Goal: Task Accomplishment & Management: Use online tool/utility

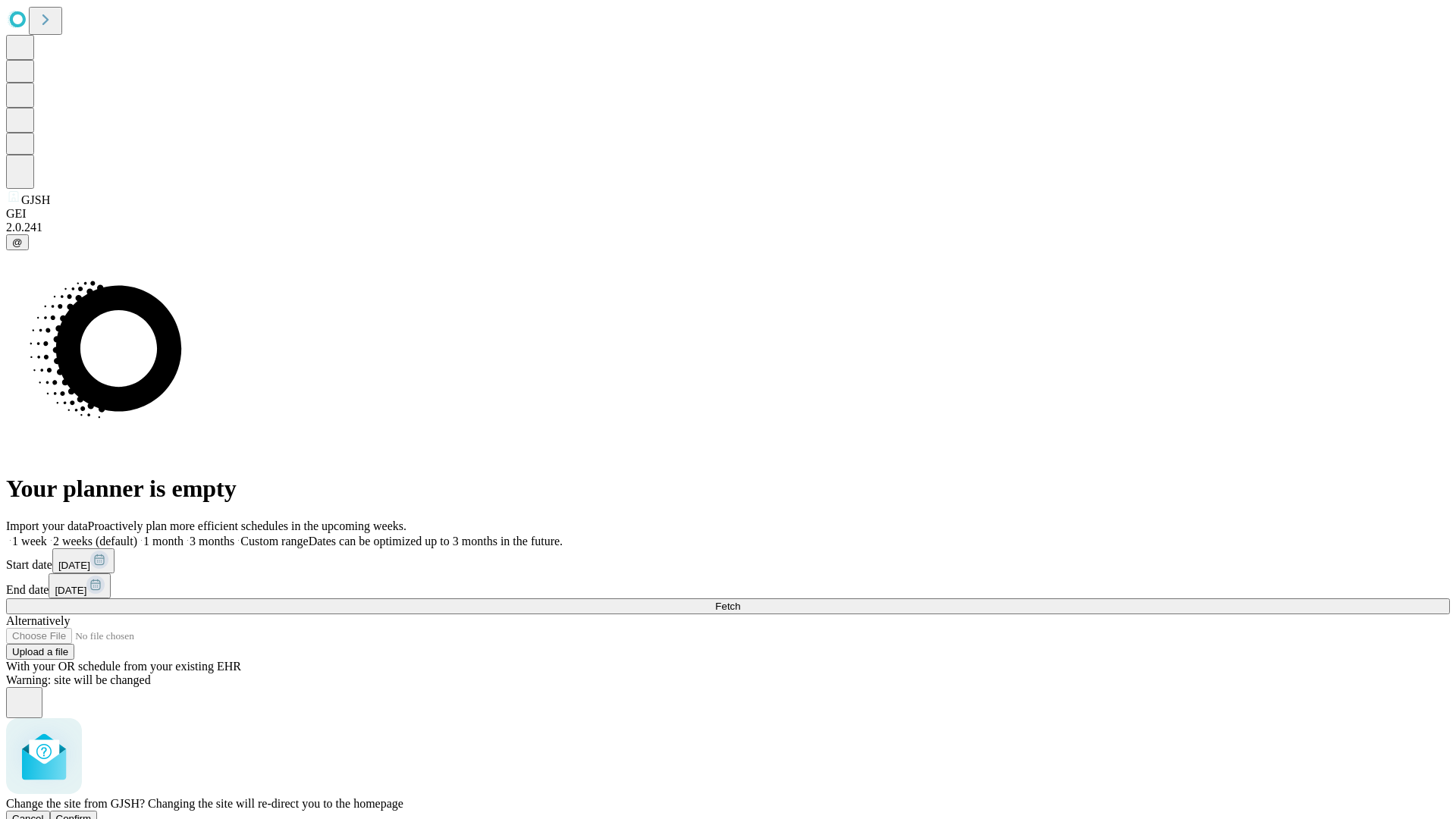
click at [92, 813] on span "Confirm" at bounding box center [74, 818] width 36 height 11
click at [47, 535] on label "1 week" at bounding box center [27, 541] width 40 height 13
click at [740, 601] on span "Fetch" at bounding box center [727, 606] width 25 height 11
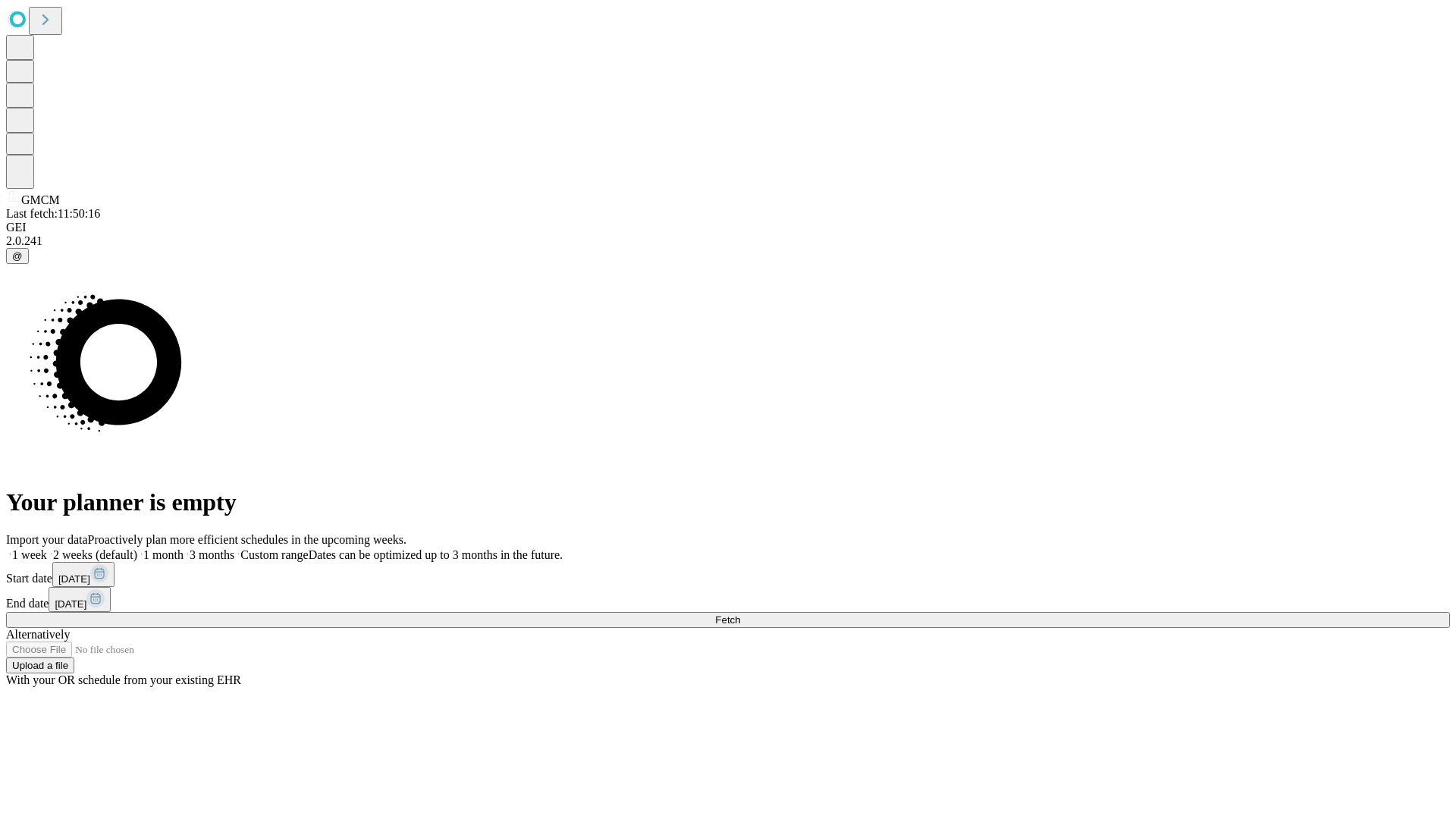
click at [740, 614] on span "Fetch" at bounding box center [727, 619] width 25 height 11
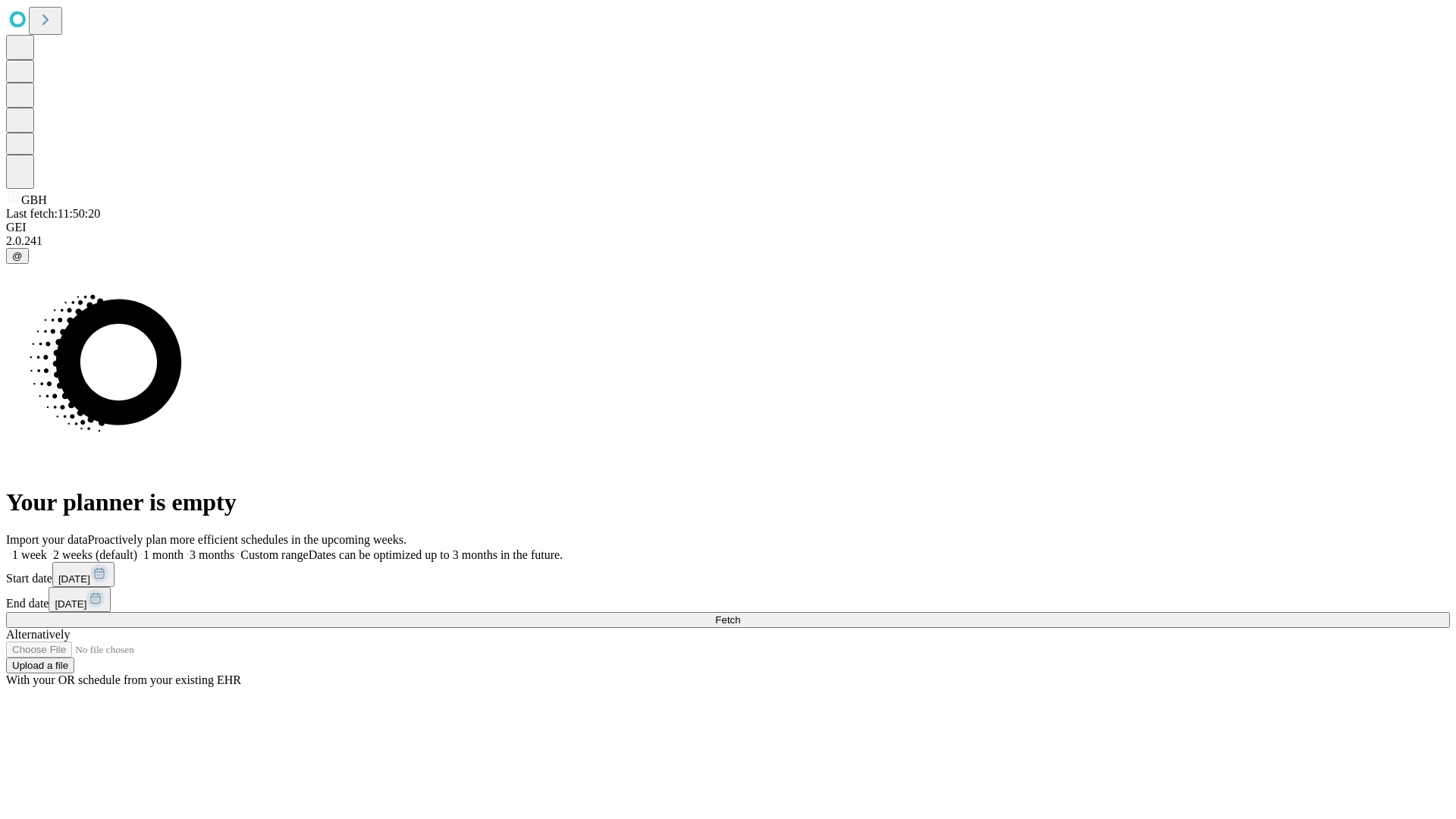
click at [47, 548] on label "1 week" at bounding box center [27, 555] width 40 height 13
click at [740, 614] on span "Fetch" at bounding box center [727, 619] width 25 height 11
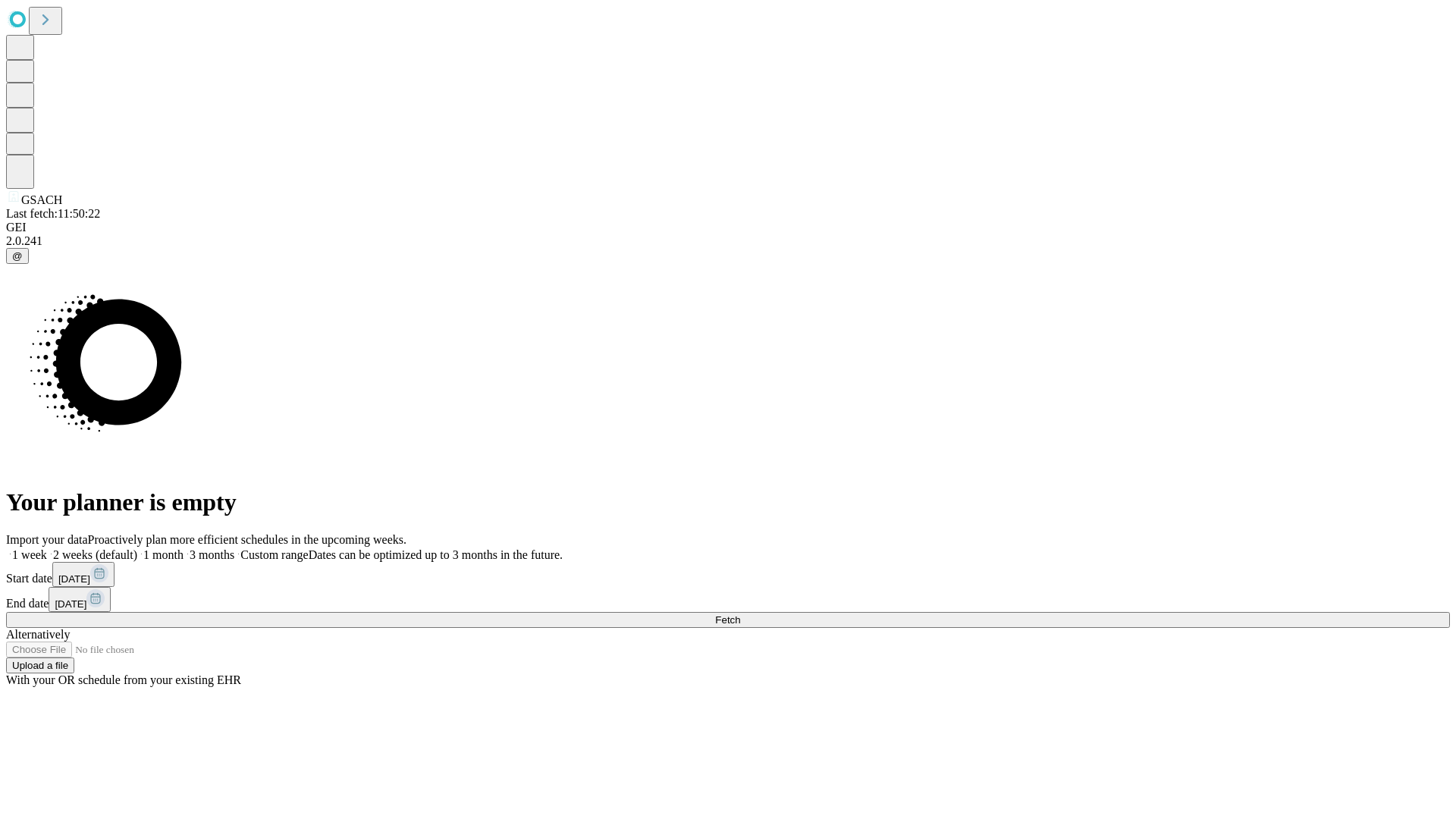
click at [740, 614] on span "Fetch" at bounding box center [727, 619] width 25 height 11
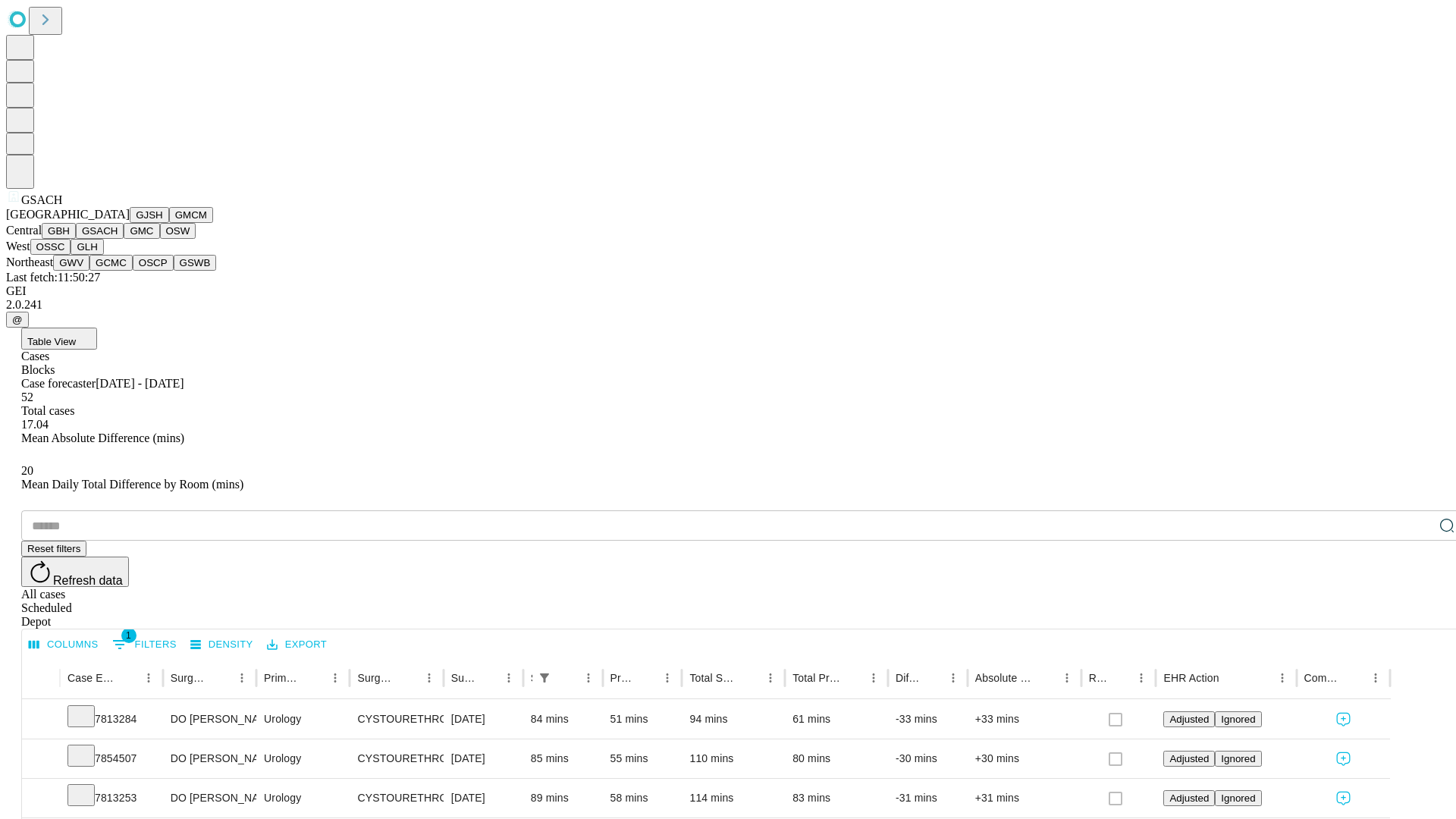
click at [123, 239] on button "GMC" at bounding box center [141, 230] width 36 height 16
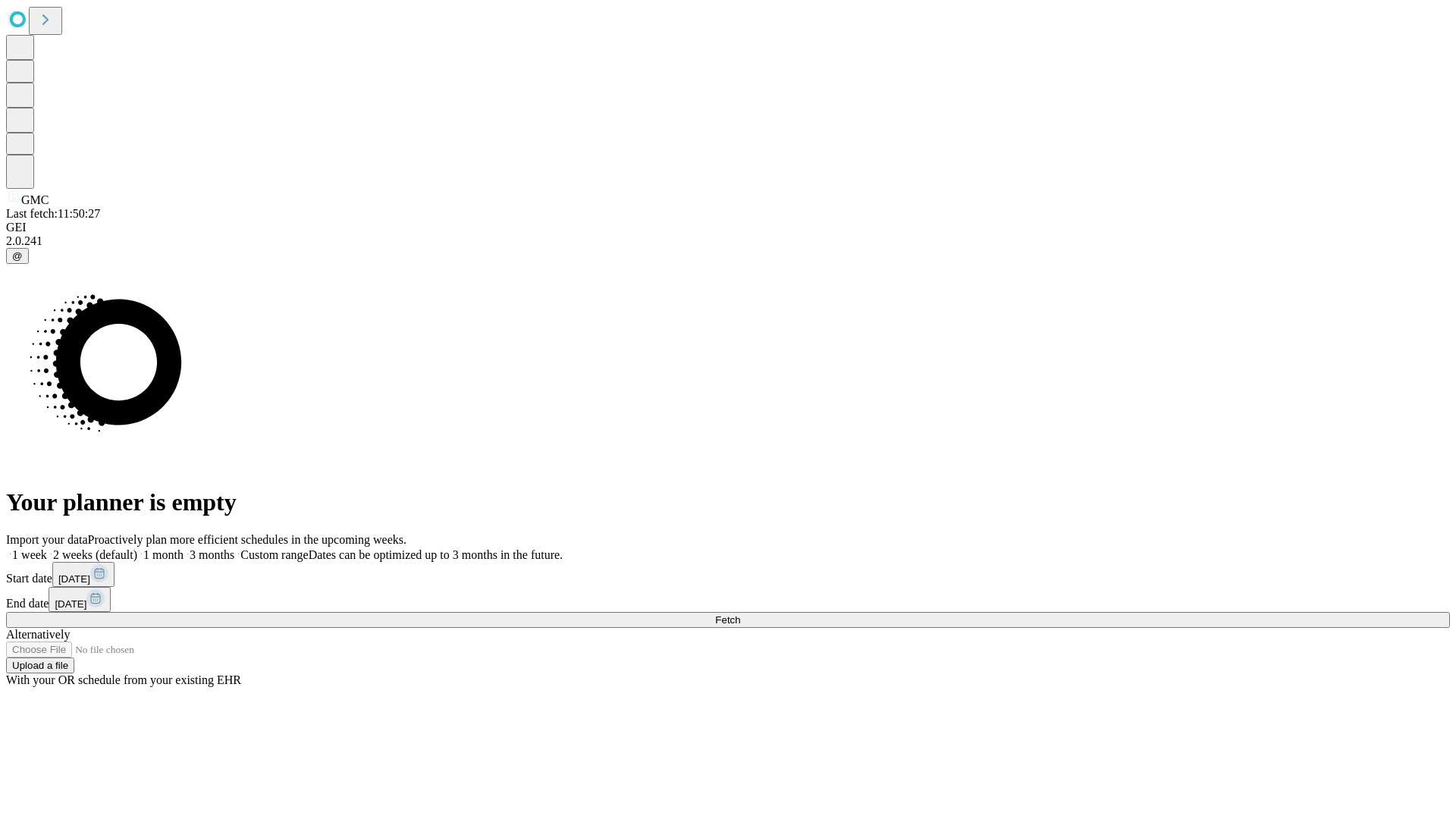
click at [740, 614] on span "Fetch" at bounding box center [727, 619] width 25 height 11
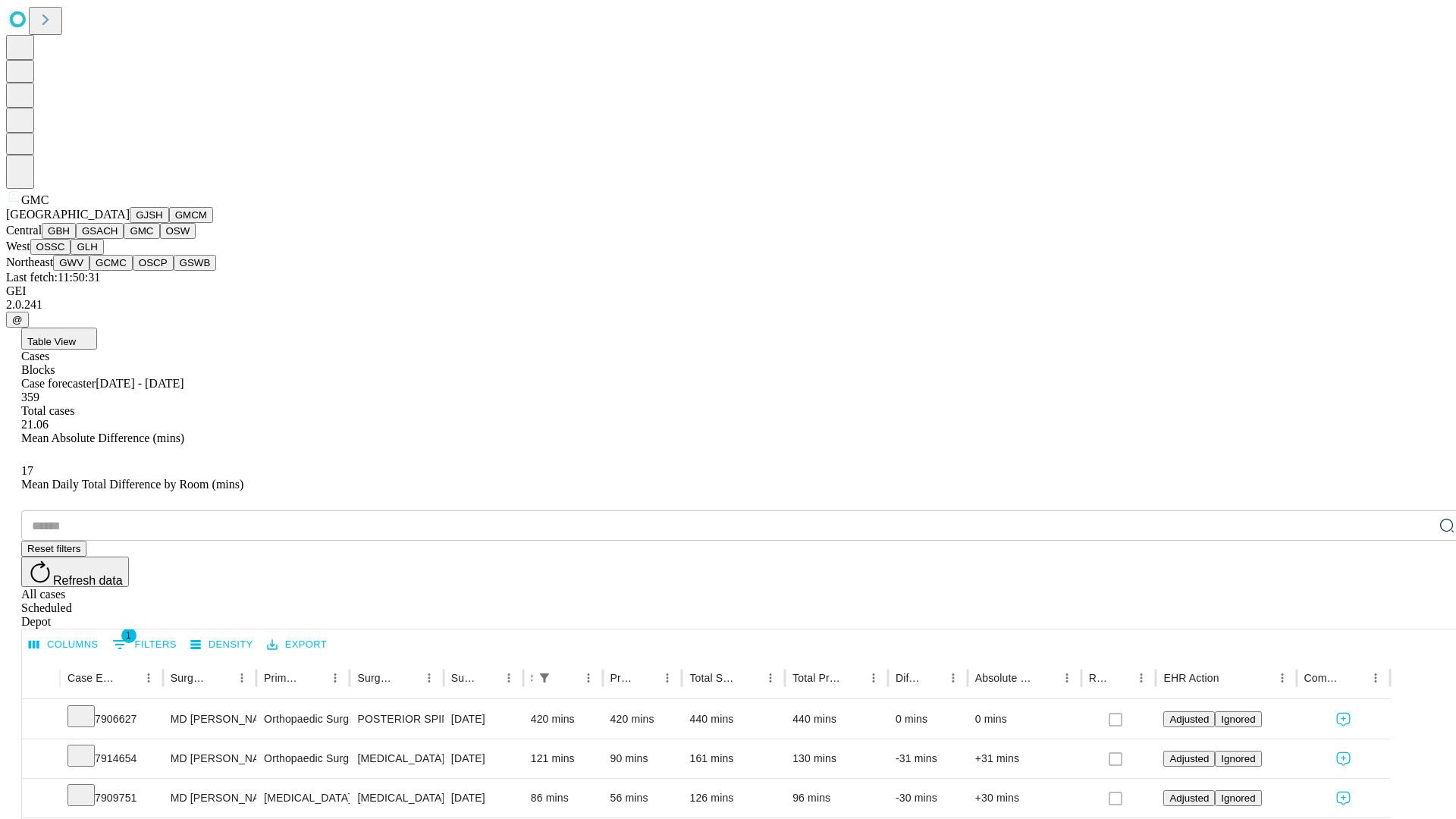
click at [160, 239] on button "OSW" at bounding box center [179, 230] width 37 height 16
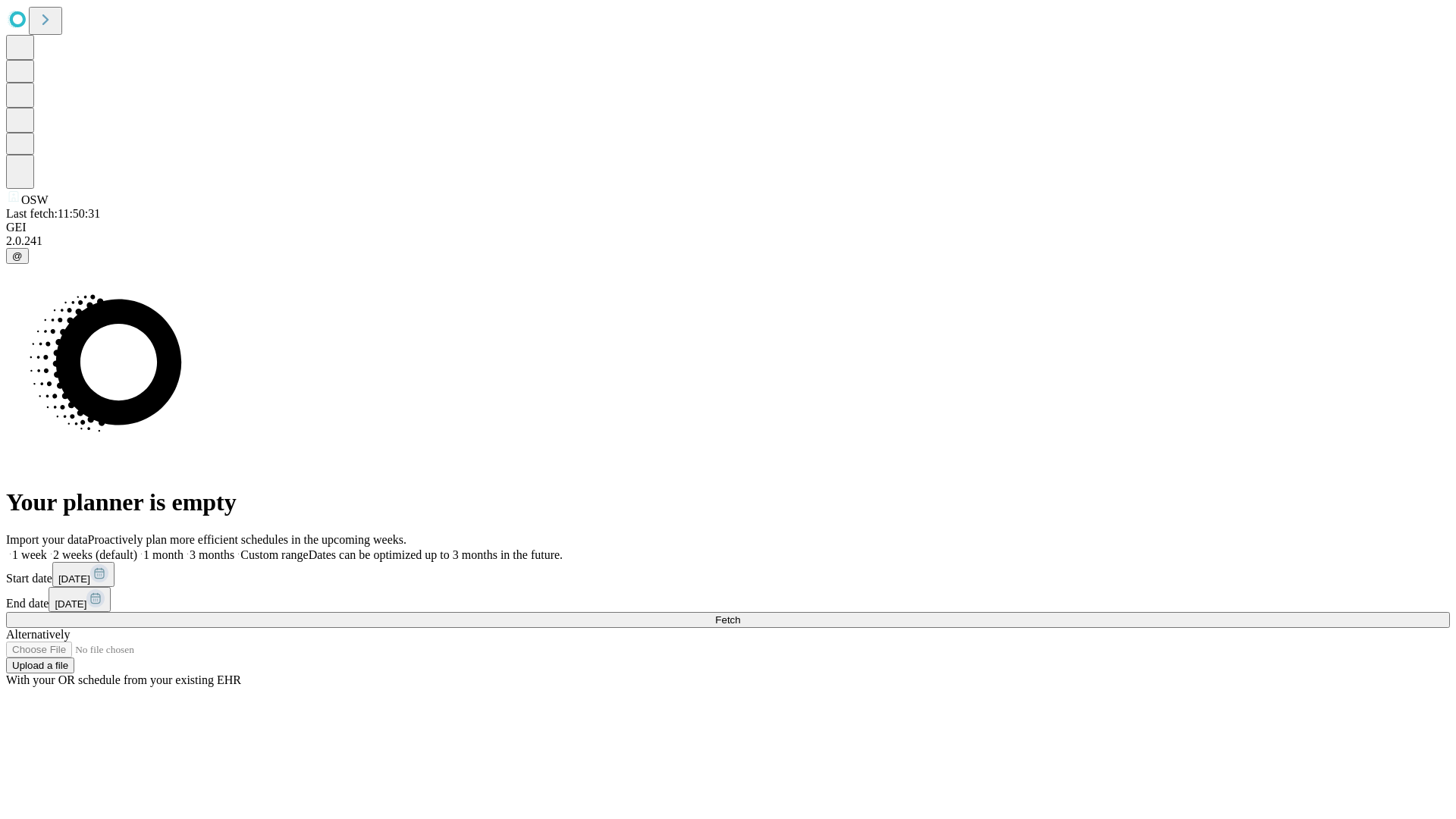
click at [47, 548] on label "1 week" at bounding box center [27, 555] width 40 height 13
click at [740, 614] on span "Fetch" at bounding box center [727, 619] width 25 height 11
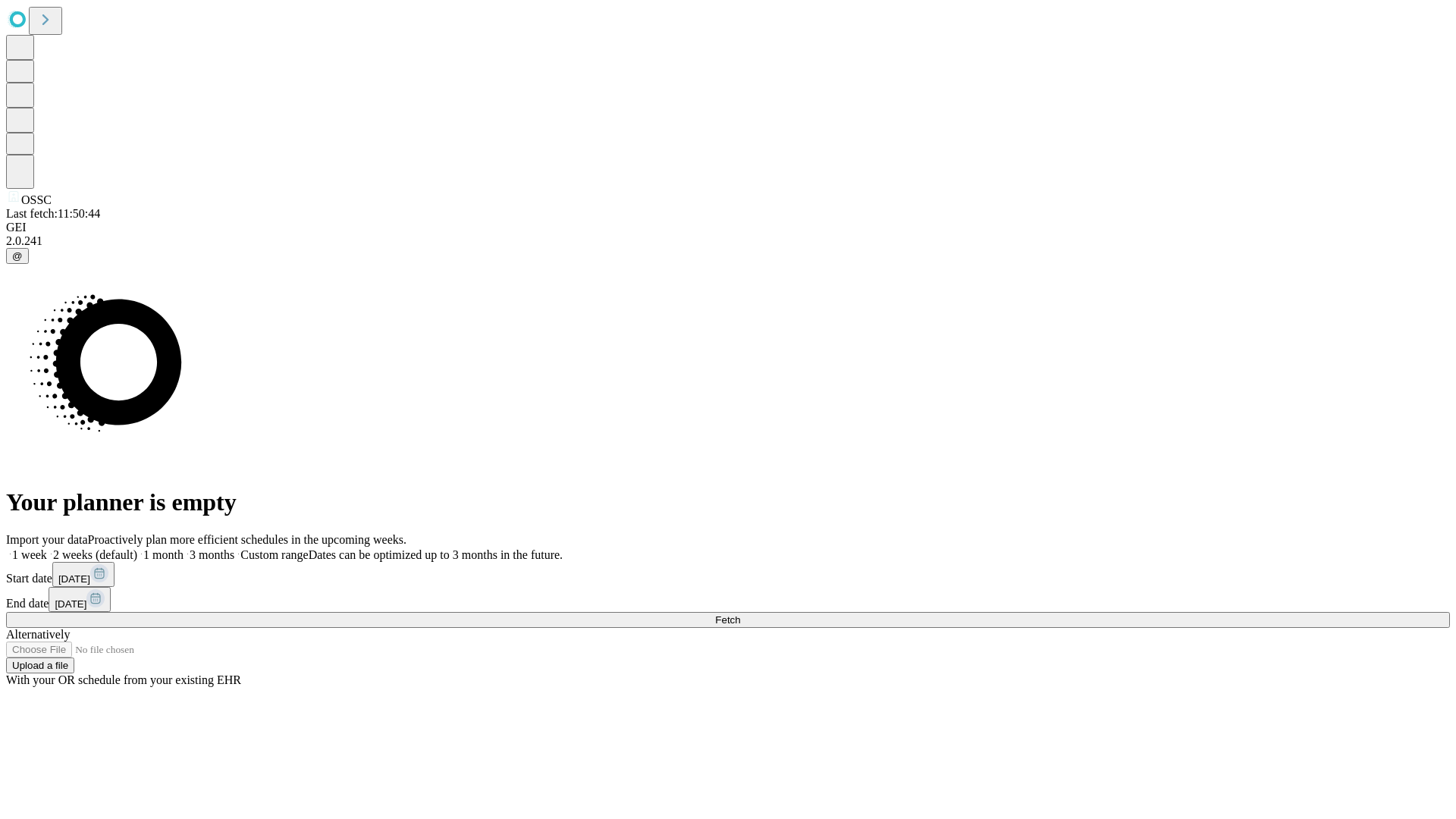
click at [740, 614] on span "Fetch" at bounding box center [727, 619] width 25 height 11
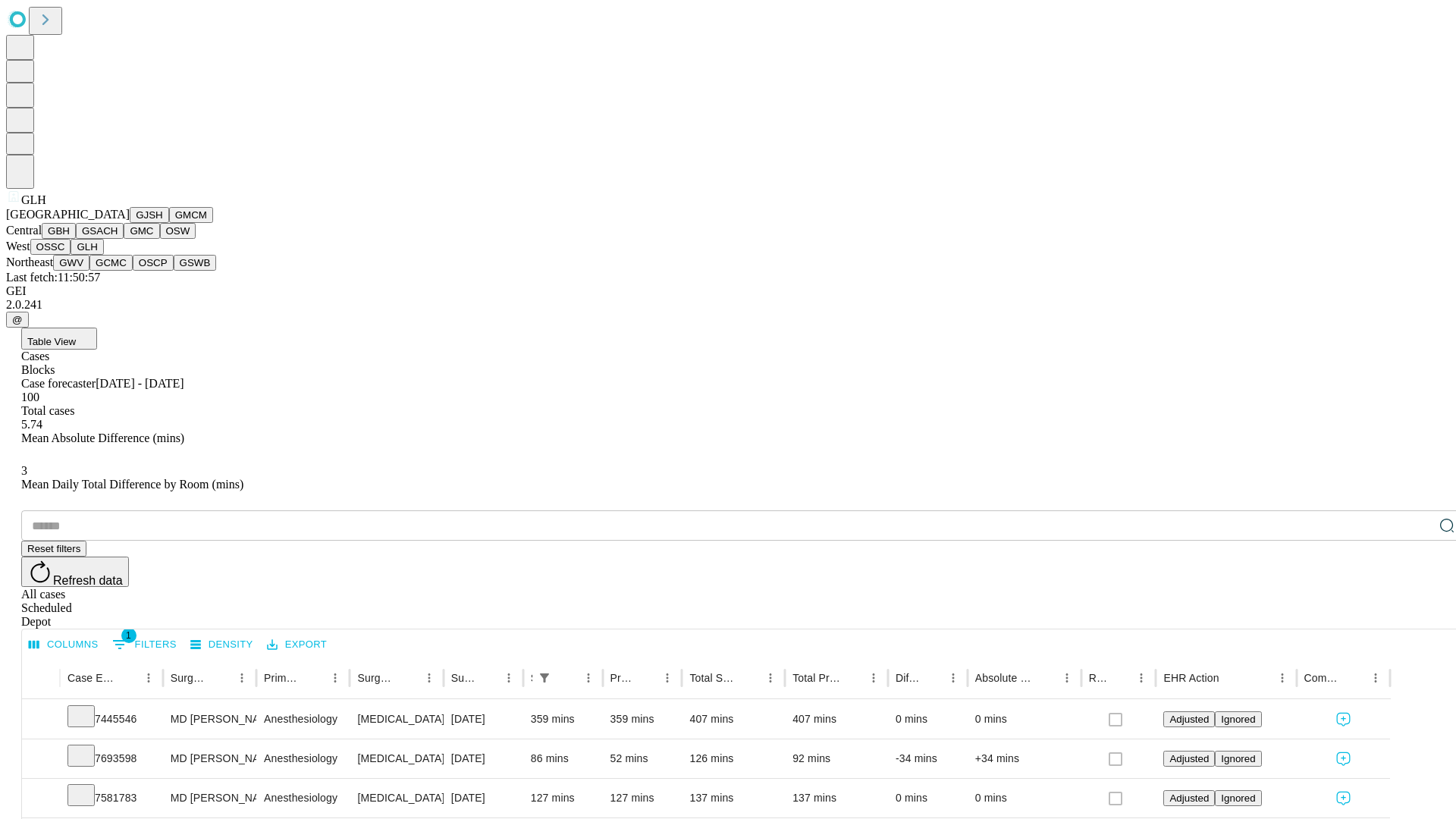
click at [89, 271] on button "GWV" at bounding box center [72, 262] width 37 height 16
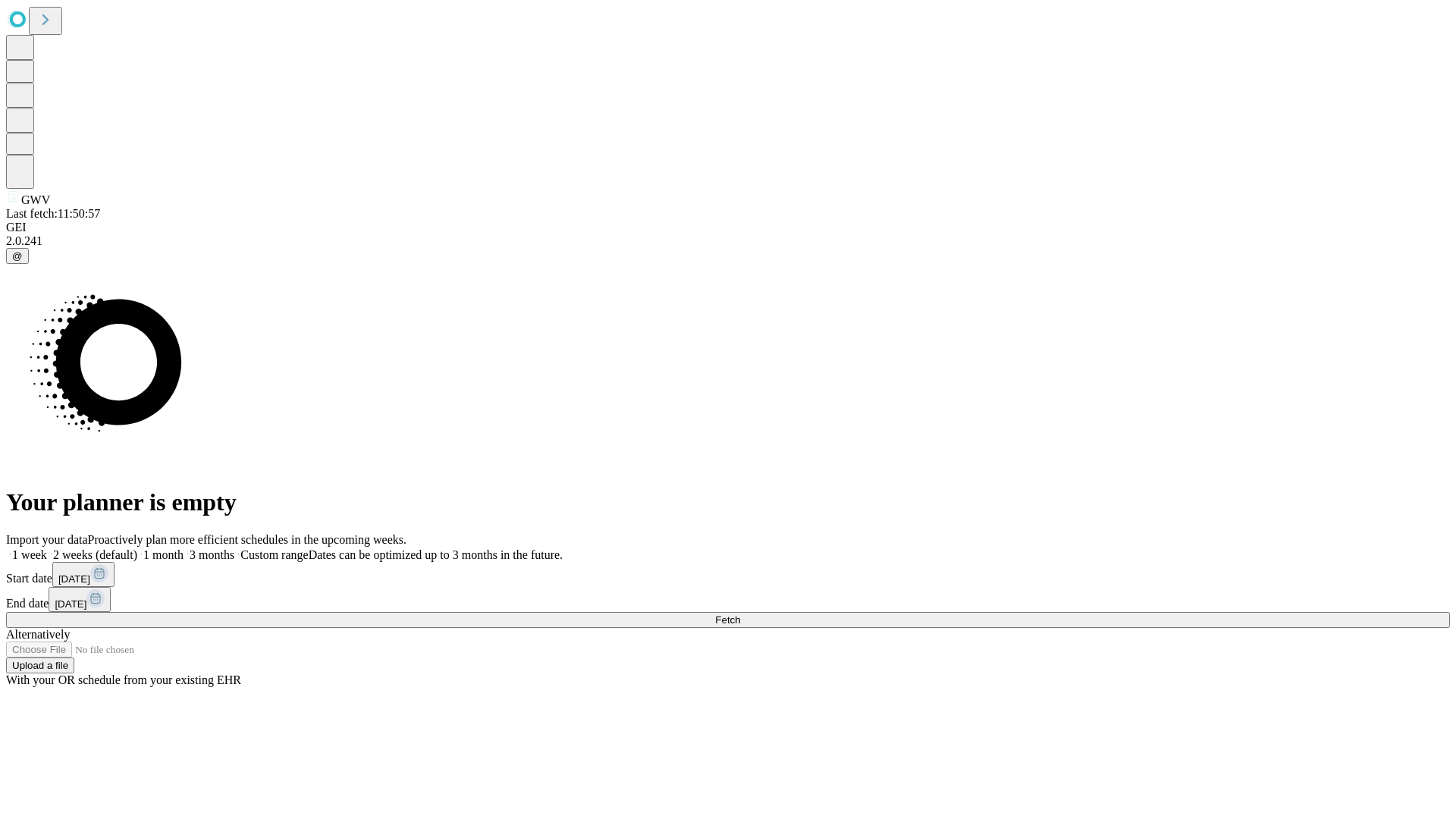
click at [47, 548] on label "1 week" at bounding box center [27, 555] width 40 height 13
click at [740, 614] on span "Fetch" at bounding box center [727, 619] width 25 height 11
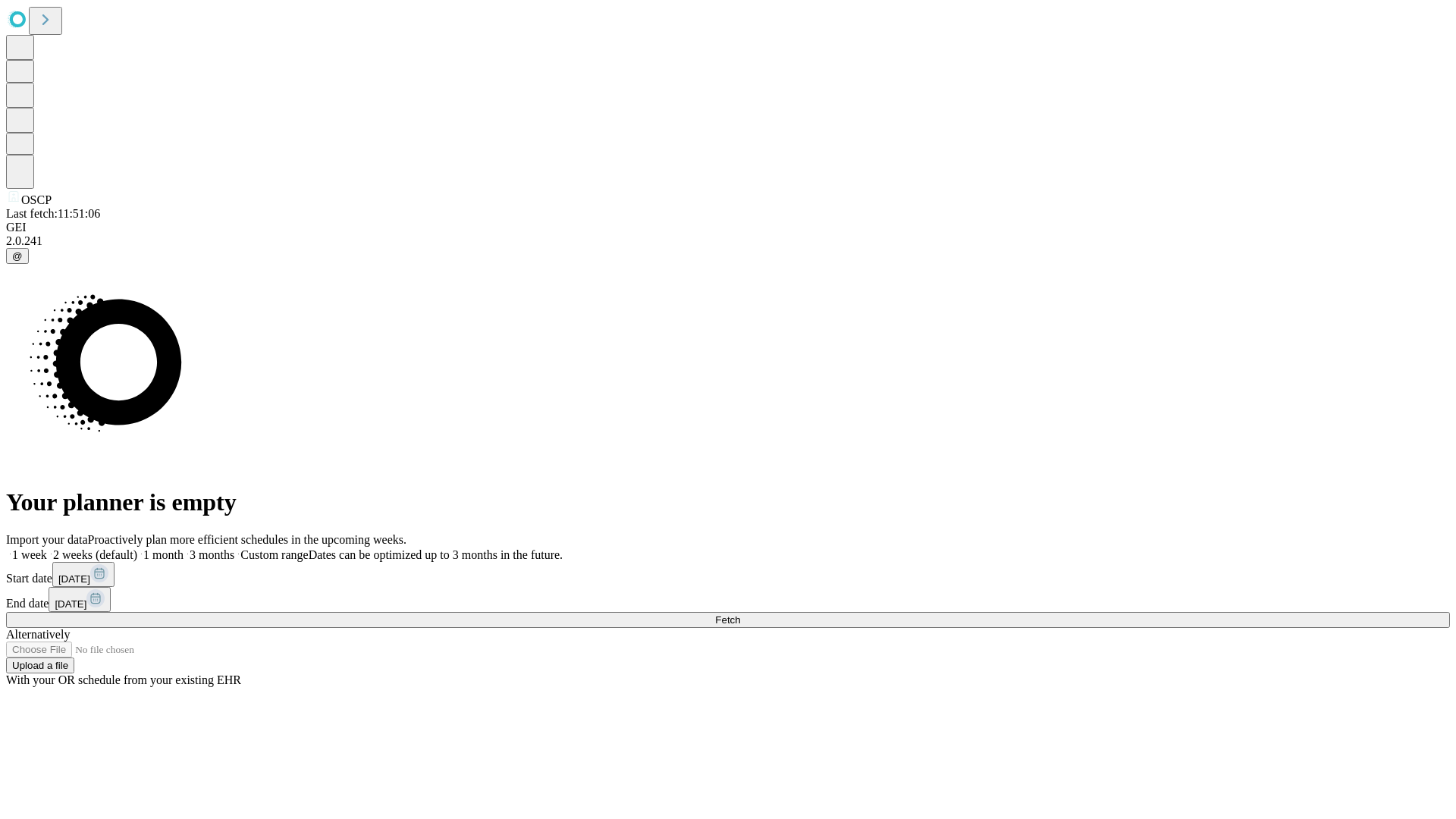
click at [740, 614] on span "Fetch" at bounding box center [727, 619] width 25 height 11
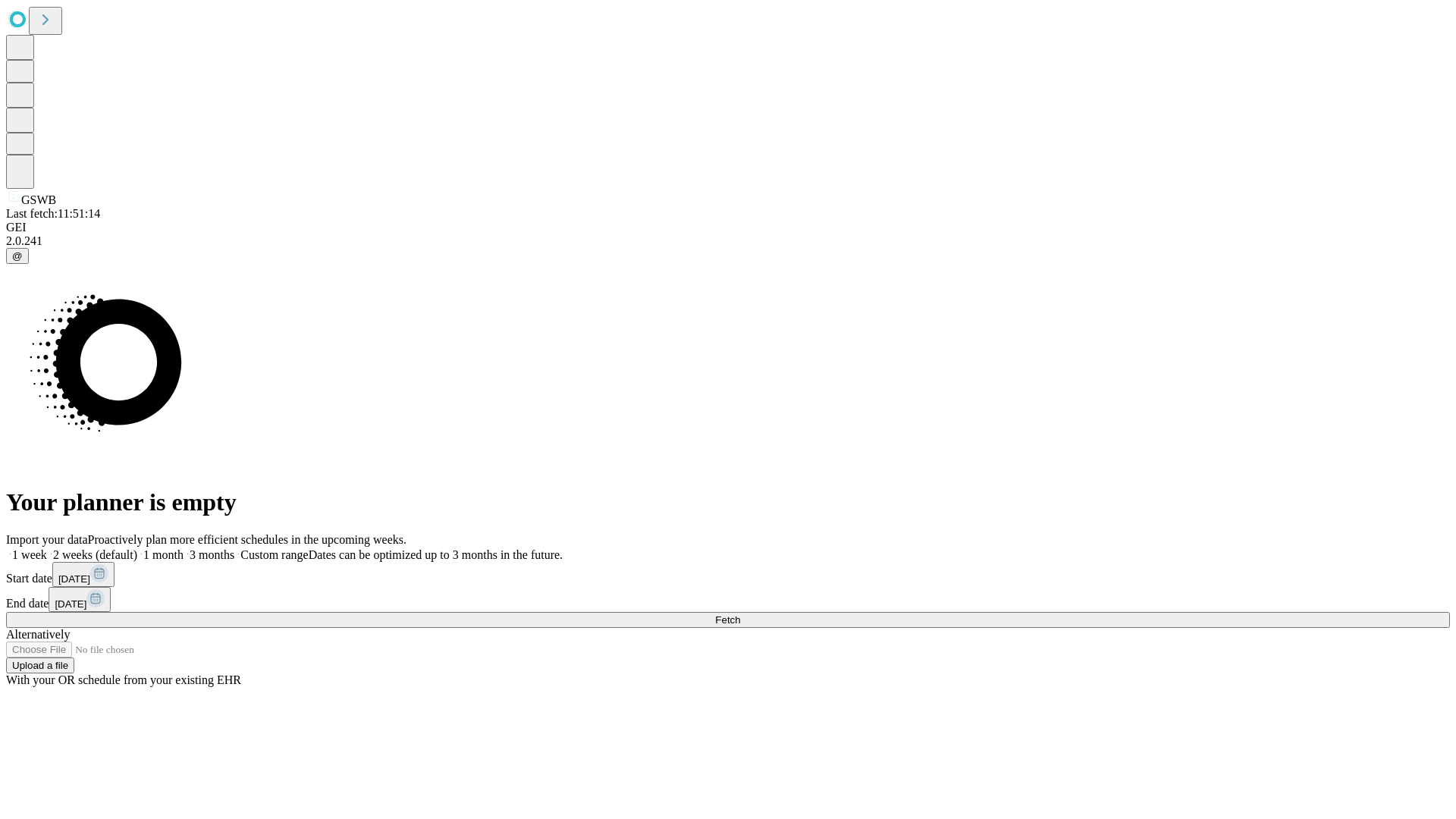
click at [47, 548] on label "1 week" at bounding box center [27, 555] width 40 height 13
click at [740, 614] on span "Fetch" at bounding box center [727, 619] width 25 height 11
